Goal: Transaction & Acquisition: Purchase product/service

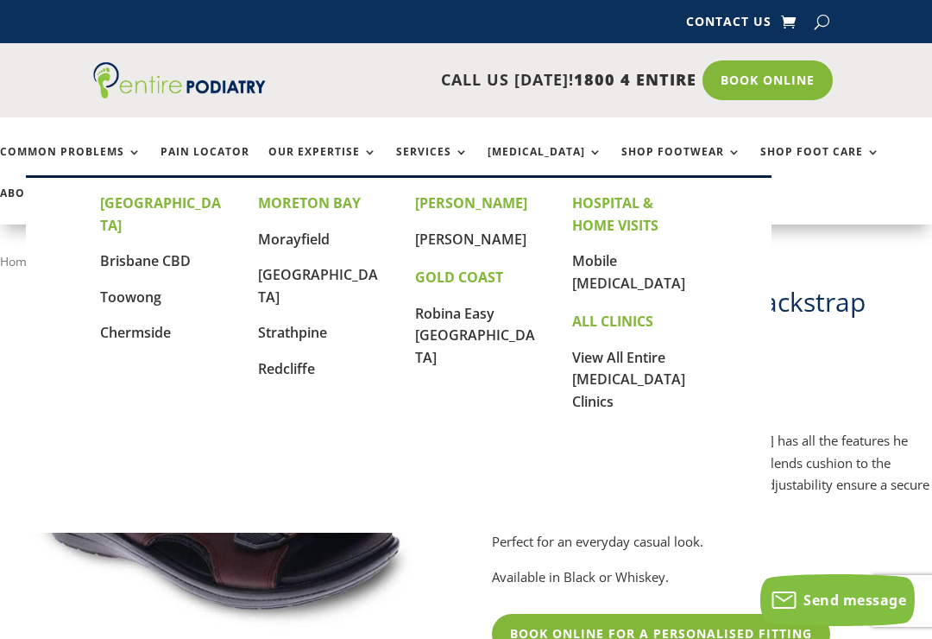
click at [272, 268] on link "[GEOGRAPHIC_DATA]" at bounding box center [318, 285] width 120 height 41
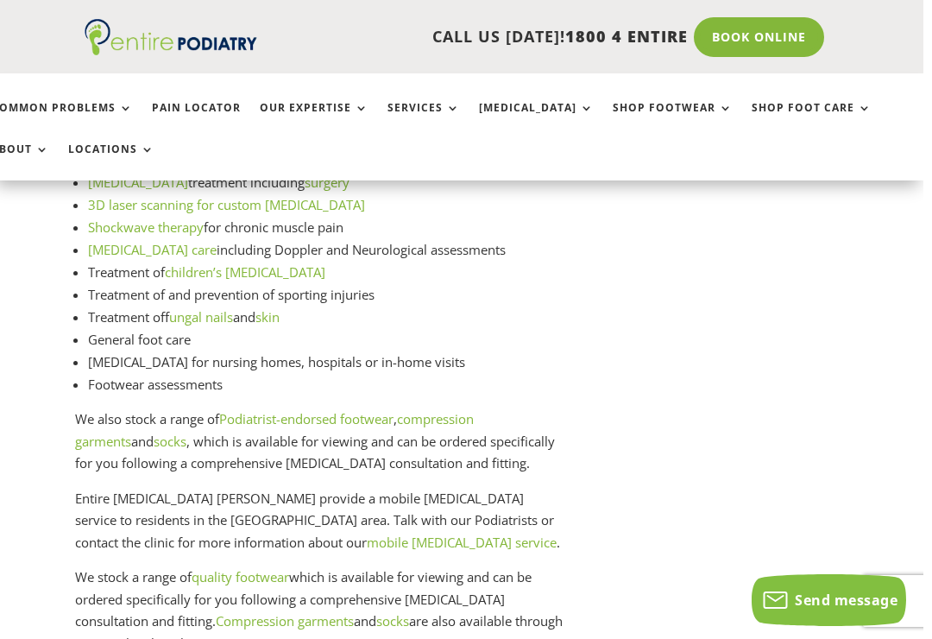
scroll to position [2453, 9]
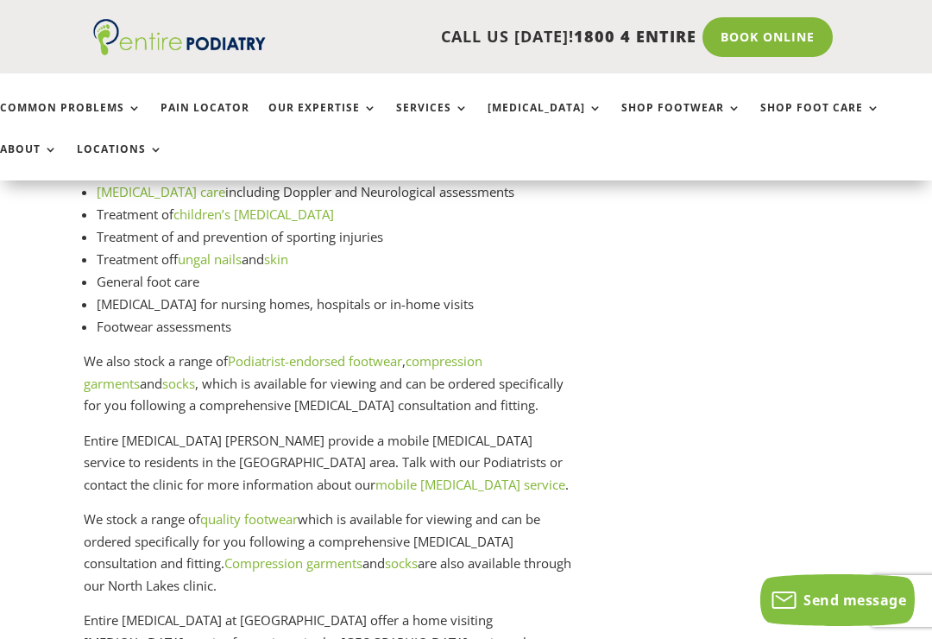
click at [264, 352] on link "Podiatrist-endorsed footwear" at bounding box center [315, 360] width 174 height 17
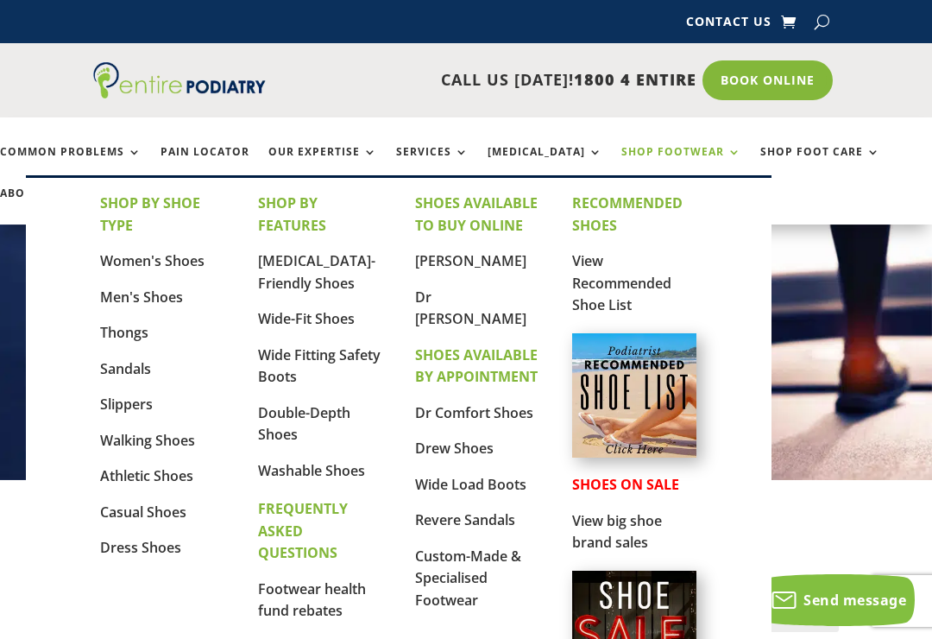
click at [107, 364] on link "Sandals" at bounding box center [125, 368] width 51 height 19
click at [496, 510] on link "Revere Sandals" at bounding box center [465, 519] width 100 height 19
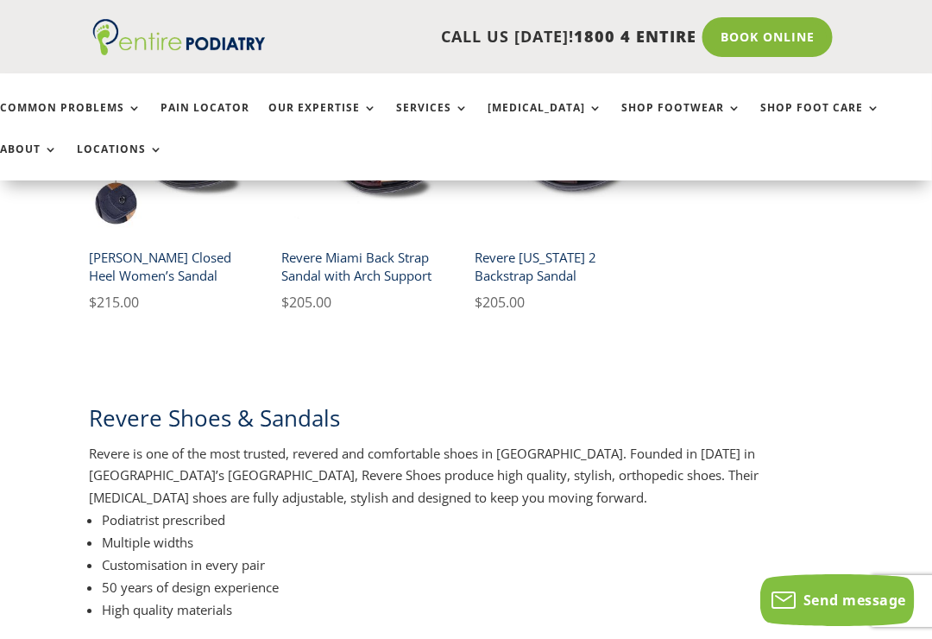
scroll to position [499, 4]
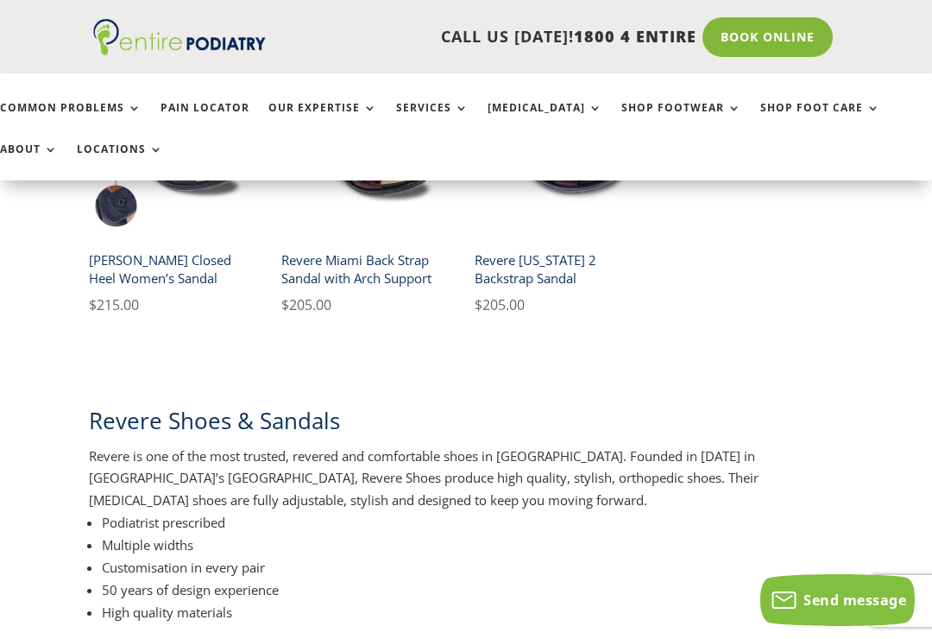
click at [515, 309] on bdi "$ 205.00" at bounding box center [500, 304] width 50 height 19
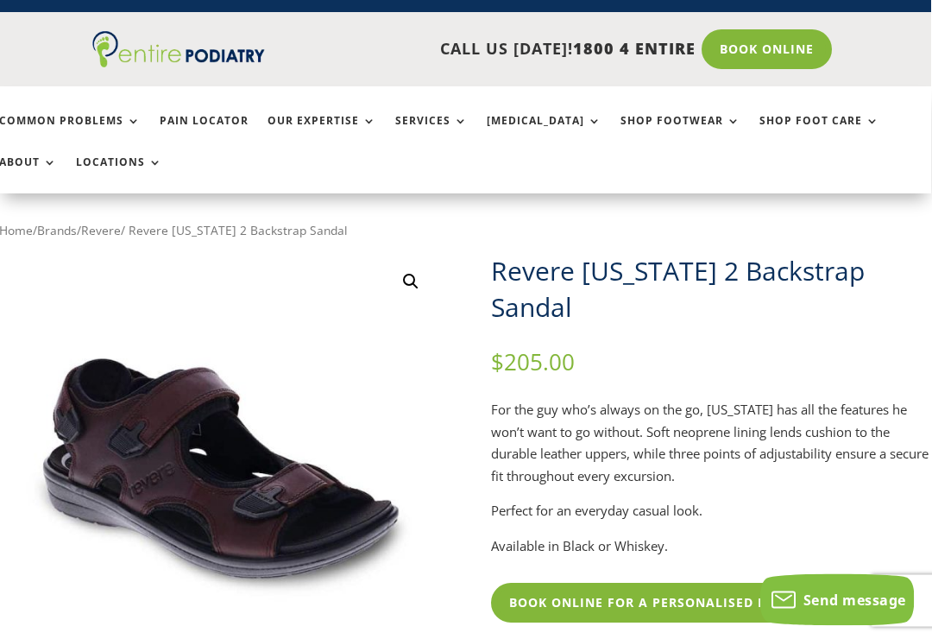
scroll to position [31, 1]
